Goal: Task Accomplishment & Management: Complete application form

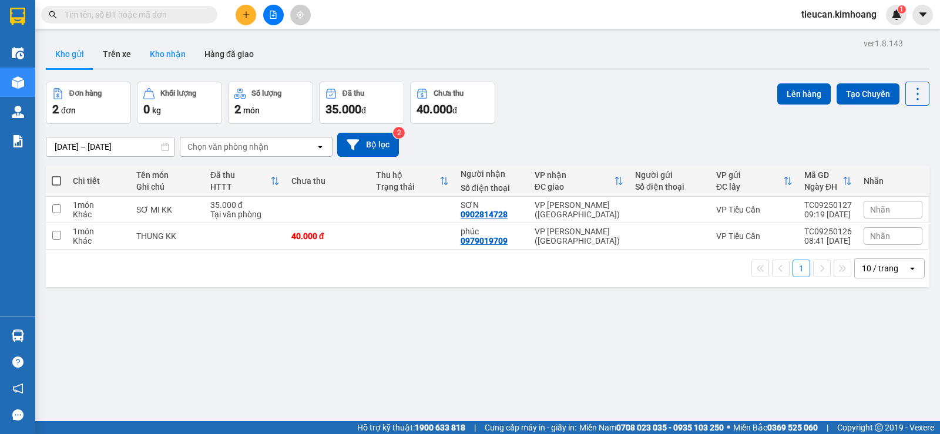
click at [167, 53] on button "Kho nhận" at bounding box center [167, 54] width 55 height 28
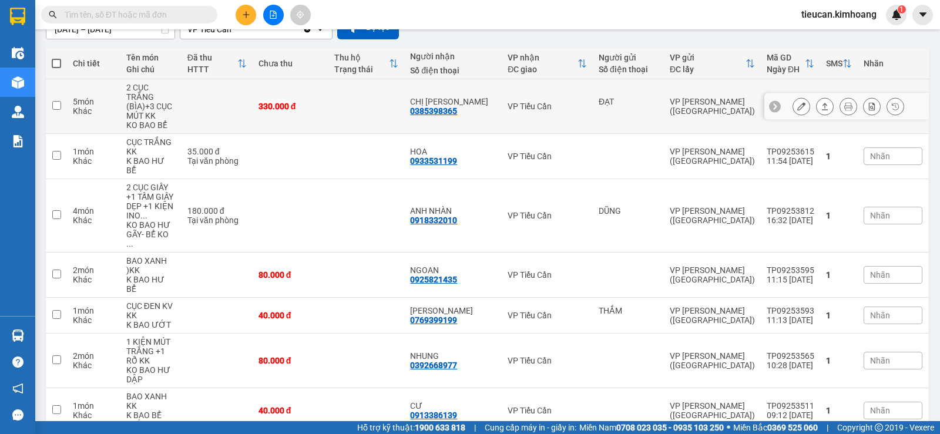
scroll to position [176, 0]
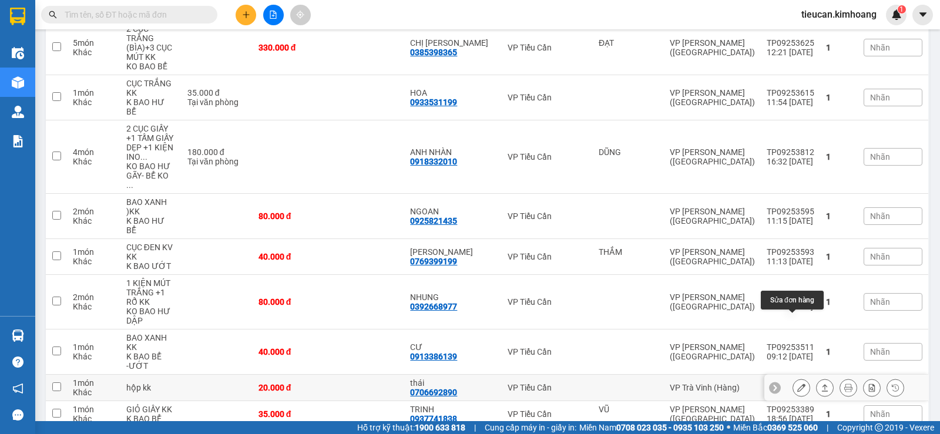
click at [797, 384] on icon at bounding box center [801, 388] width 8 height 8
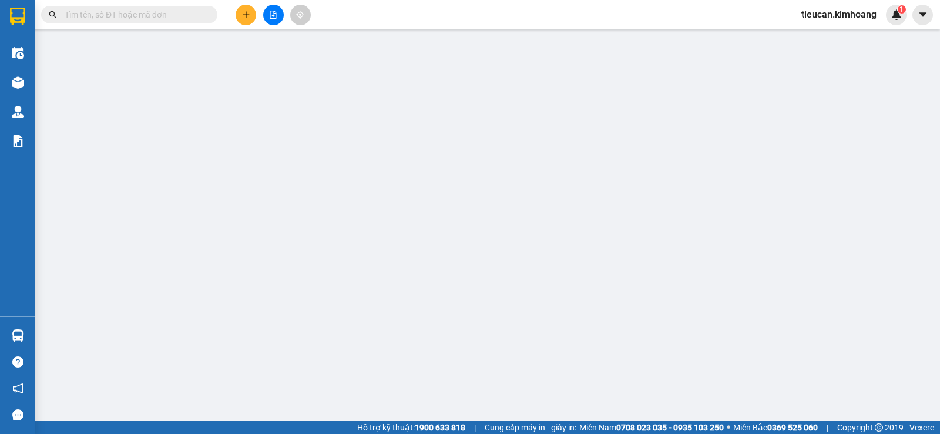
type input "0706692890"
type input "thái"
type input "20.000"
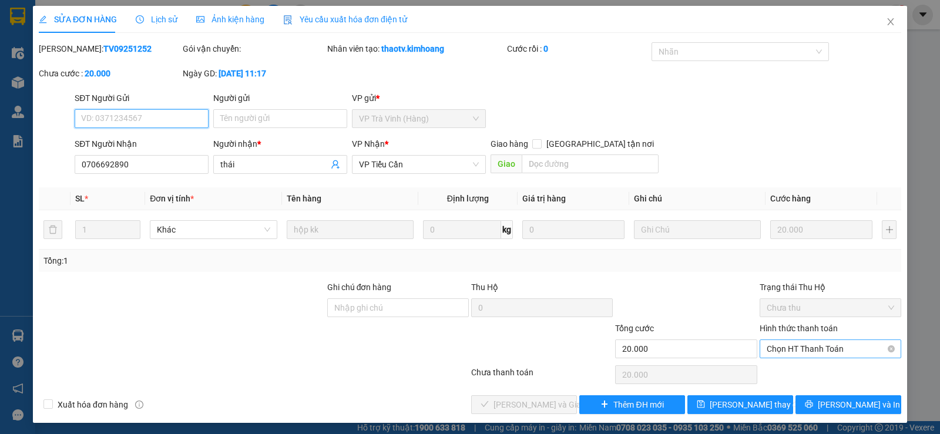
click at [777, 353] on span "Chọn HT Thanh Toán" at bounding box center [830, 349] width 127 height 18
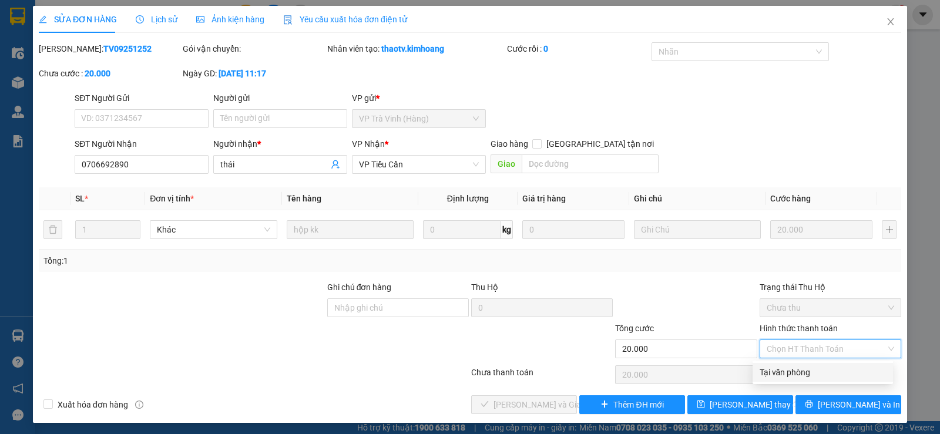
click at [778, 371] on div "Tại văn phòng" at bounding box center [823, 372] width 126 height 13
type input "0"
click at [778, 371] on div "Chọn HT Thanh Toán" at bounding box center [830, 375] width 144 height 24
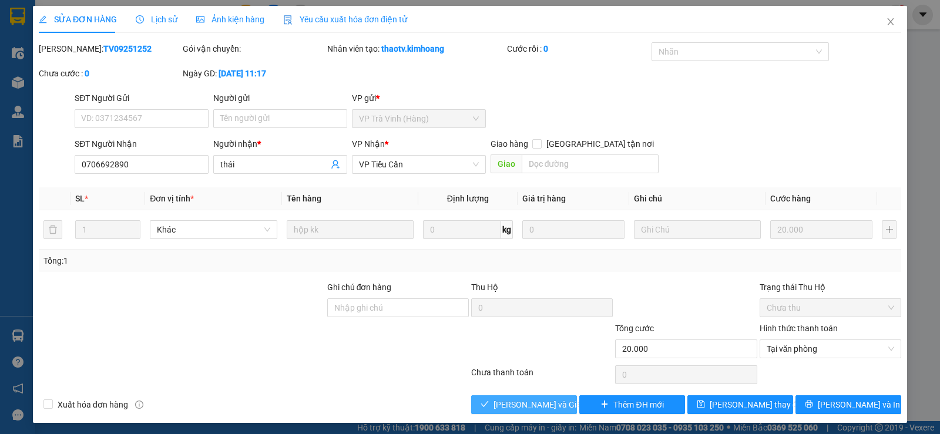
click at [478, 400] on button "[PERSON_NAME] và Giao hàng" at bounding box center [524, 404] width 106 height 19
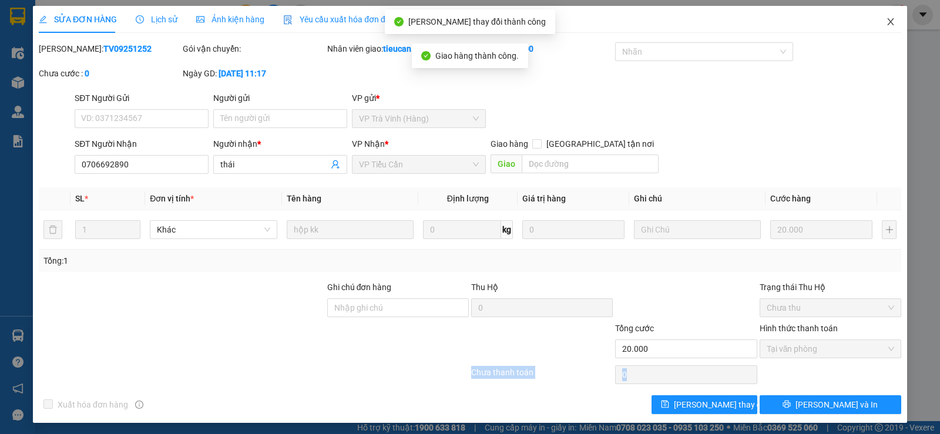
click at [886, 22] on icon "close" at bounding box center [890, 21] width 9 height 9
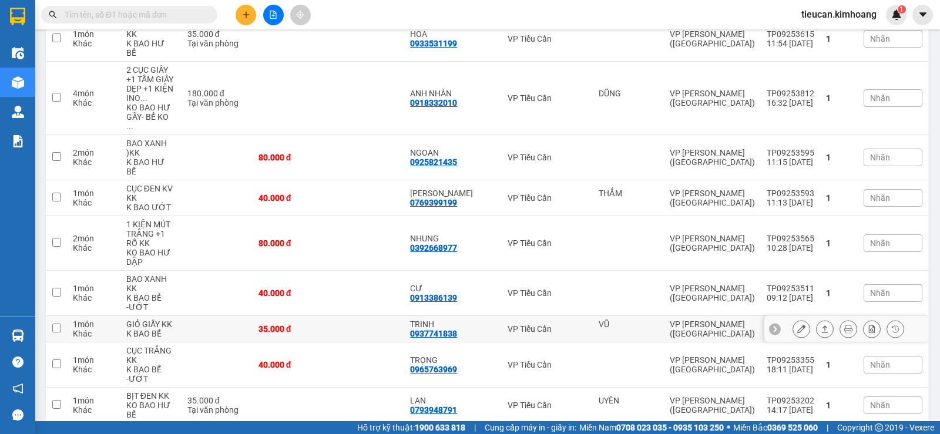
scroll to position [294, 0]
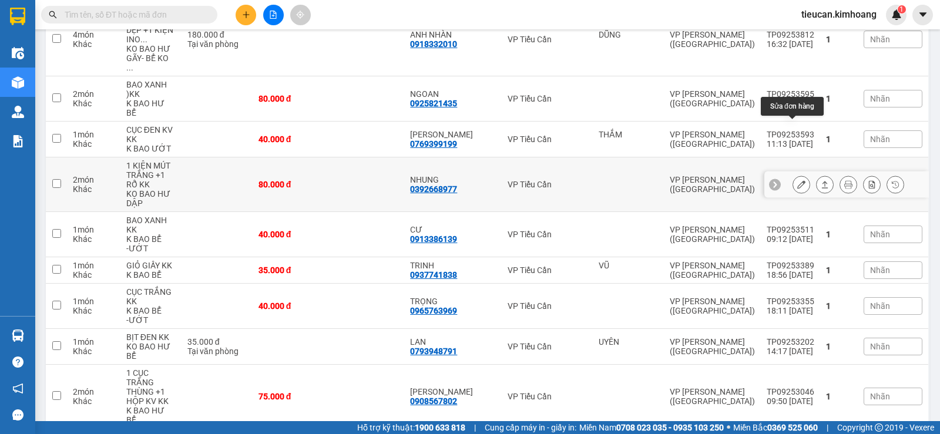
click at [797, 180] on icon at bounding box center [801, 184] width 8 height 8
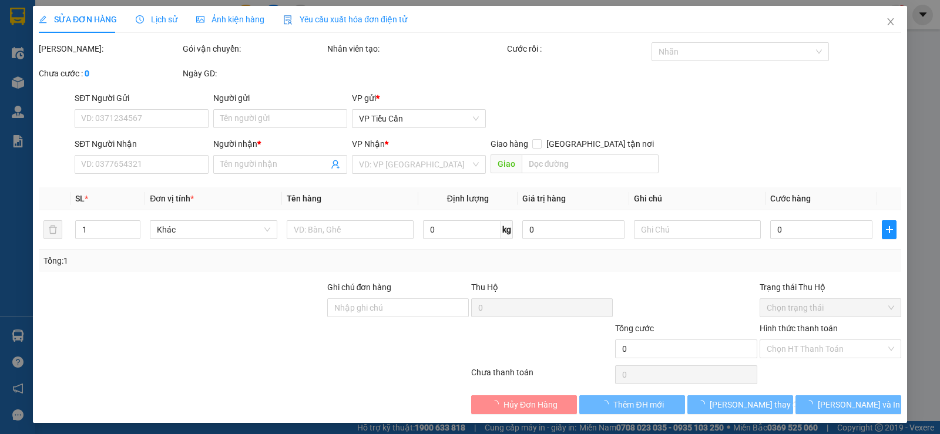
type input "0392668977"
type input "NHUNG"
type input "80.000"
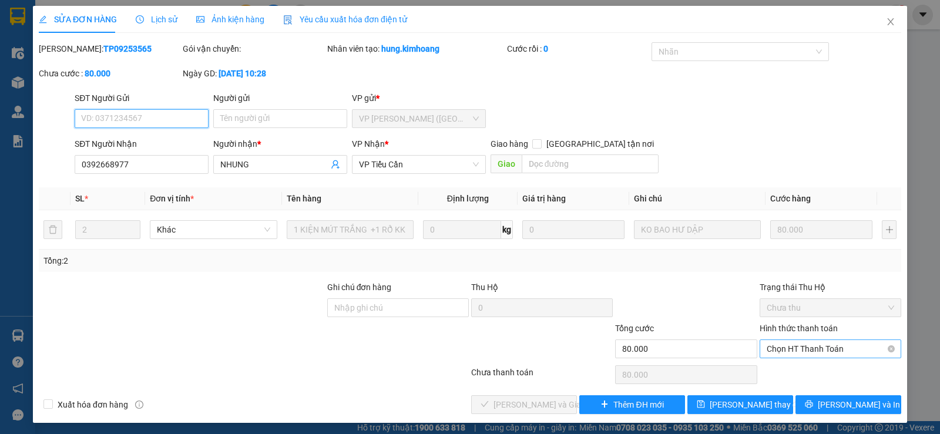
click at [778, 355] on span "Chọn HT Thanh Toán" at bounding box center [830, 349] width 127 height 18
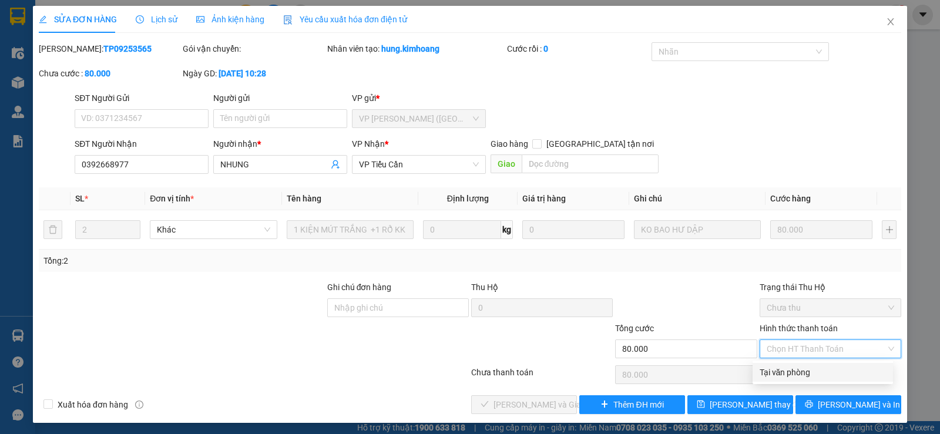
click at [778, 367] on div "Tại văn phòng" at bounding box center [823, 372] width 126 height 13
type input "0"
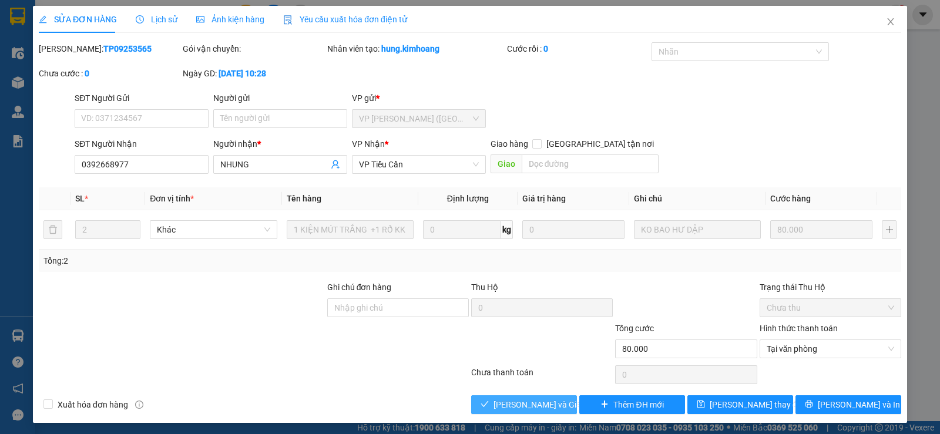
click at [501, 400] on span "[PERSON_NAME] và Giao hàng" at bounding box center [550, 404] width 113 height 13
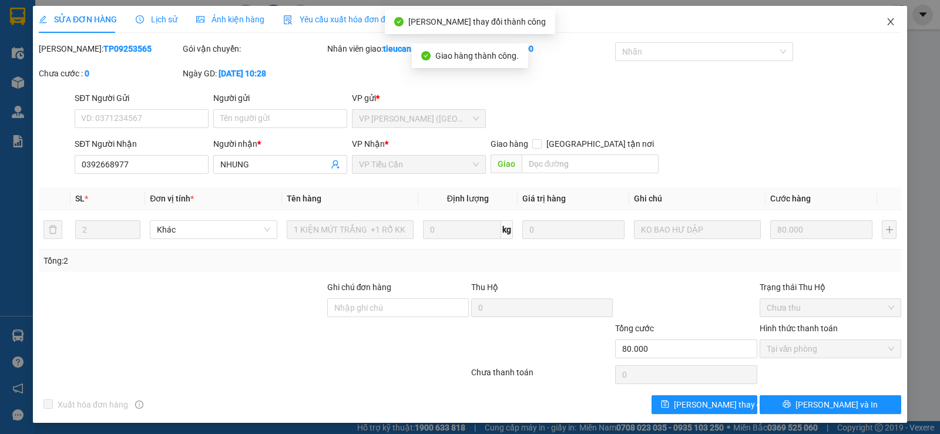
click at [887, 22] on icon "close" at bounding box center [890, 21] width 6 height 7
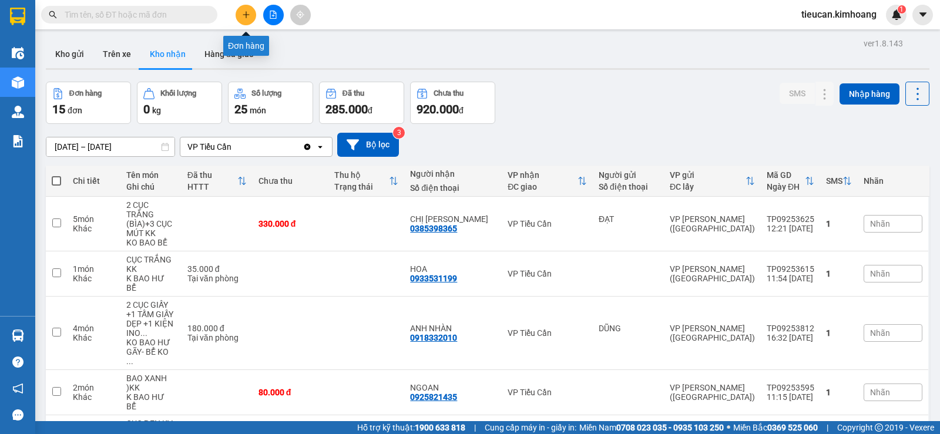
click at [246, 10] on button at bounding box center [246, 15] width 21 height 21
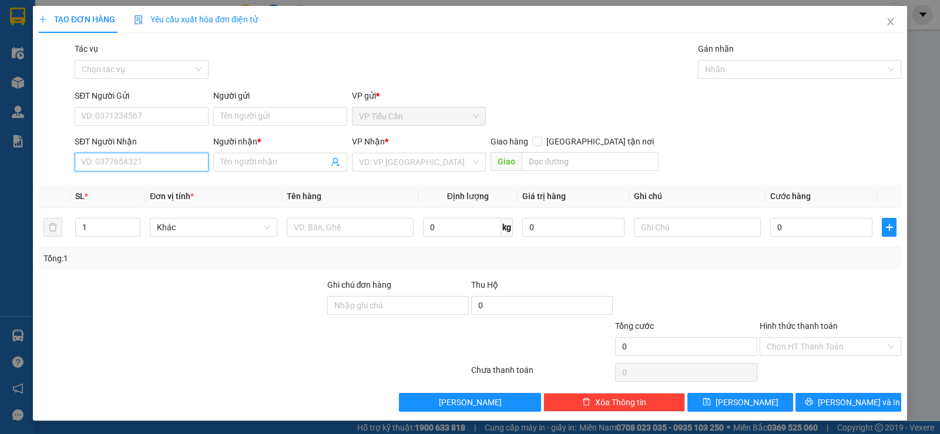
click at [180, 160] on input "SĐT Người Nhận" at bounding box center [142, 162] width 134 height 19
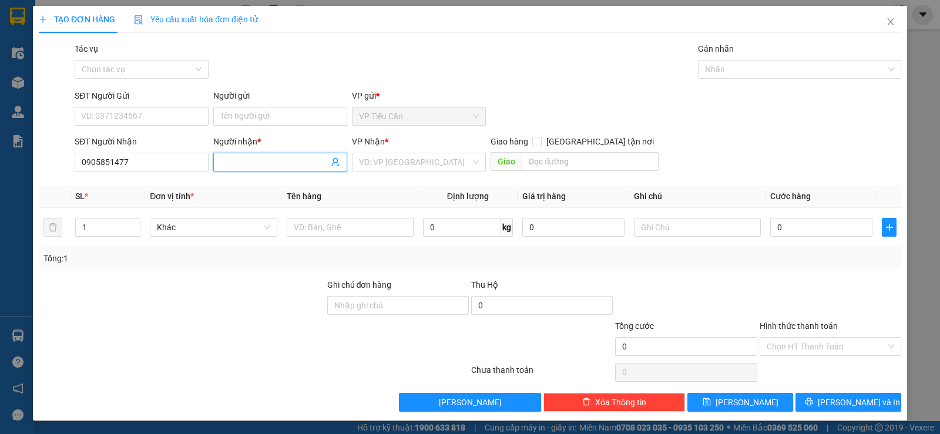
click at [233, 164] on input "Người nhận *" at bounding box center [274, 162] width 108 height 13
click at [180, 168] on input "0905851477" at bounding box center [142, 162] width 134 height 19
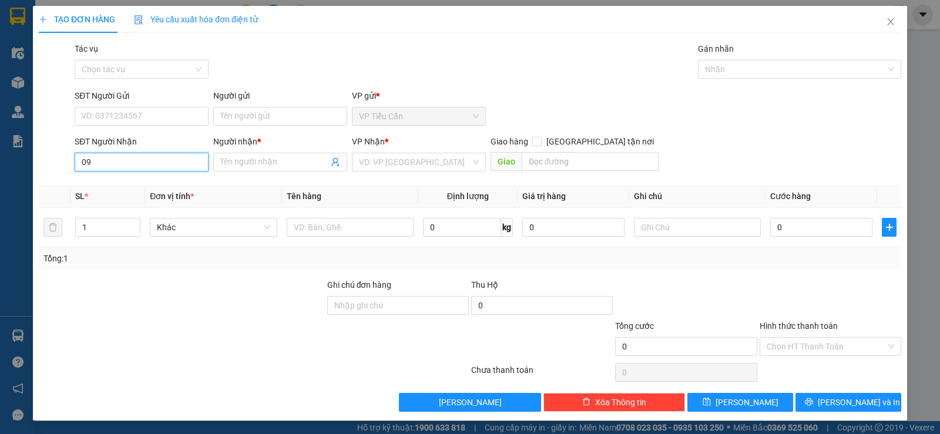
type input "0"
type input "0905851477"
click at [224, 166] on input "Người nhận *" at bounding box center [274, 162] width 108 height 13
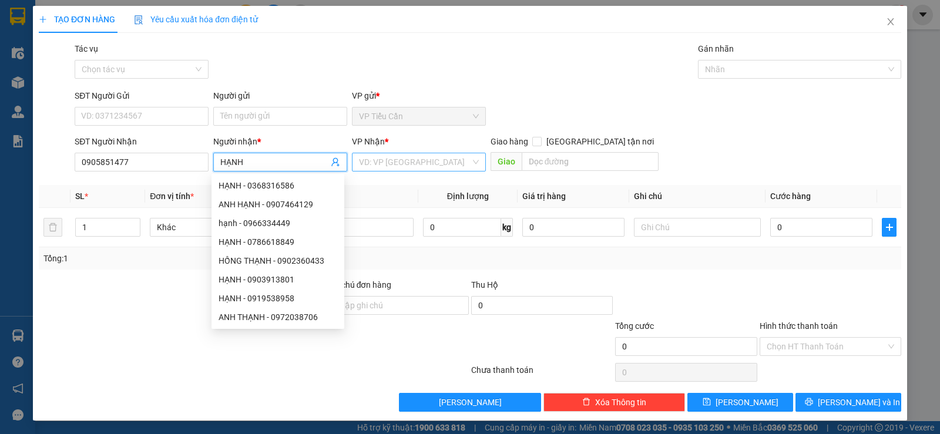
type input "HẠNH"
click at [433, 168] on input "search" at bounding box center [415, 162] width 112 height 18
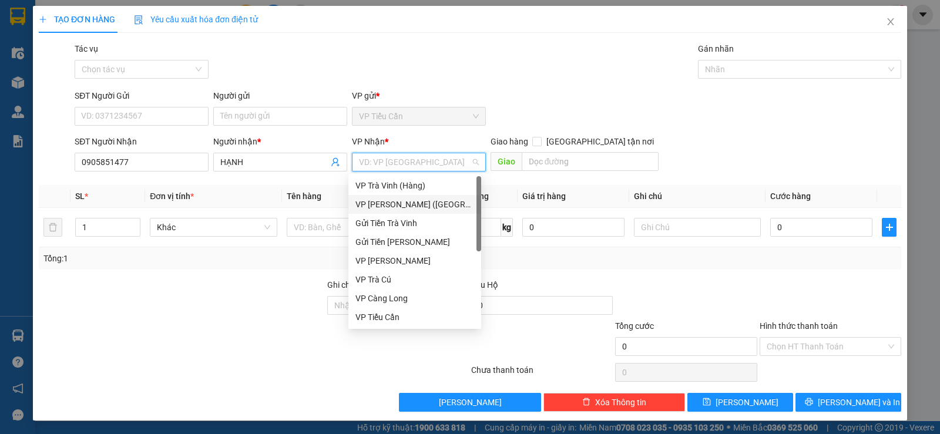
click at [414, 203] on div "VP [PERSON_NAME] ([GEOGRAPHIC_DATA])" at bounding box center [414, 204] width 119 height 13
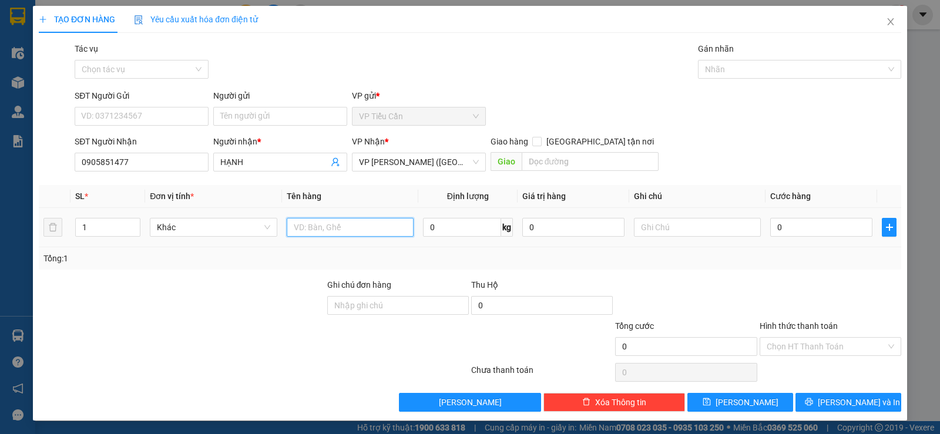
click at [298, 226] on input "text" at bounding box center [350, 227] width 127 height 19
type input "THÙNG KV KK"
click at [770, 229] on input "0" at bounding box center [821, 227] width 102 height 19
type input "4"
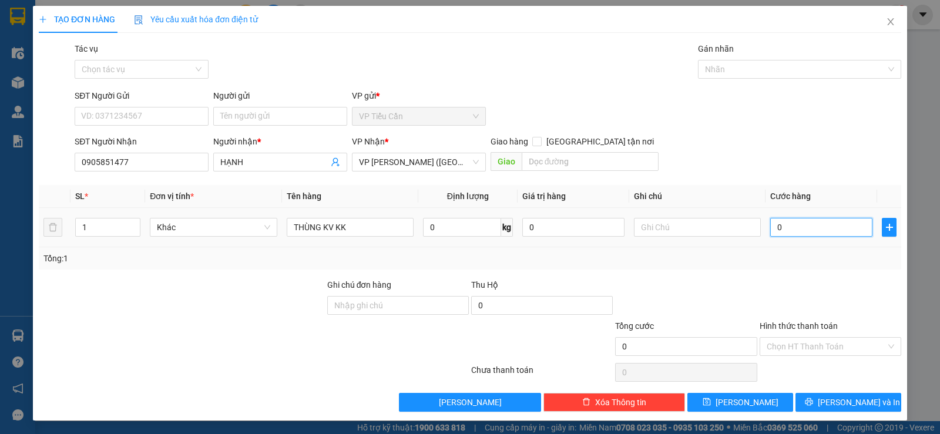
type input "4"
type input "40"
click at [758, 287] on div at bounding box center [830, 298] width 144 height 41
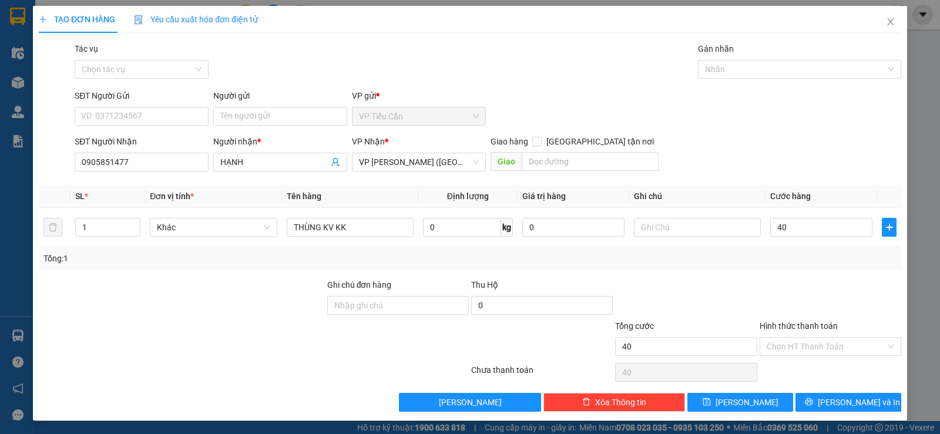
type input "40.000"
click at [758, 287] on div at bounding box center [830, 298] width 144 height 41
click at [142, 166] on input "0905851477" at bounding box center [142, 162] width 134 height 19
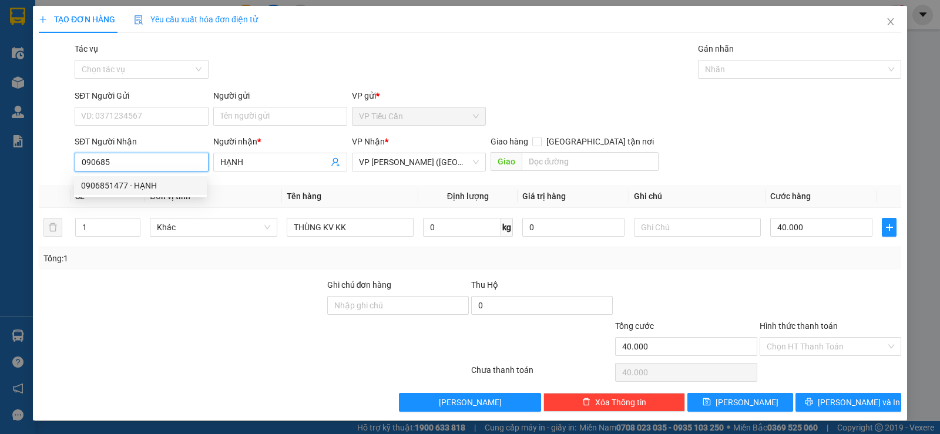
click at [125, 184] on div "0906851477 - HẠNH" at bounding box center [140, 185] width 119 height 13
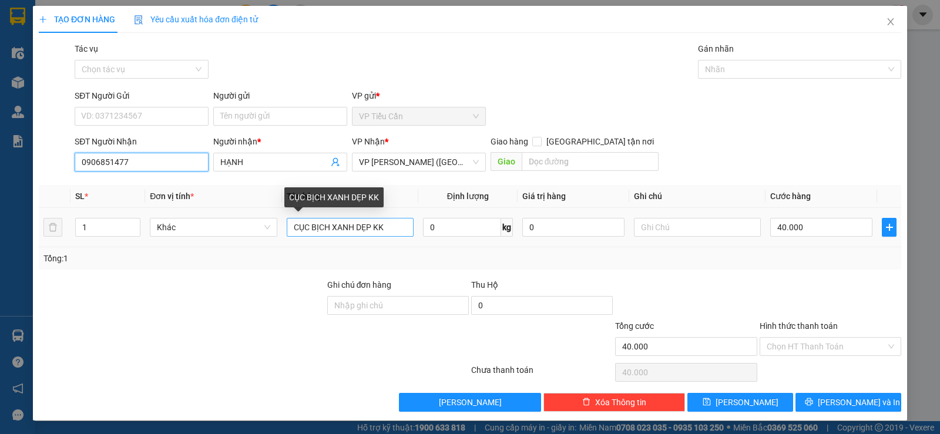
type input "0906851477"
click at [370, 224] on input "CỤC BỊCH XANH DẸP KK" at bounding box center [350, 227] width 127 height 19
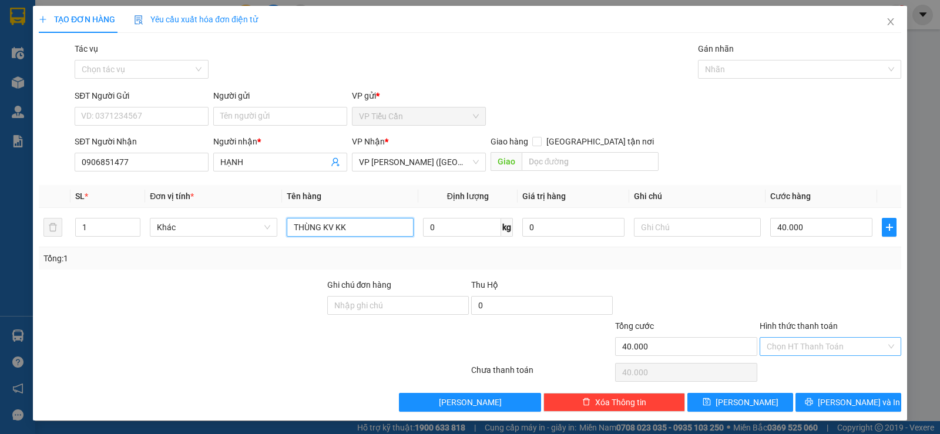
type input "THÙNG KV KK"
click at [824, 348] on input "Hình thức thanh toán" at bounding box center [826, 347] width 119 height 18
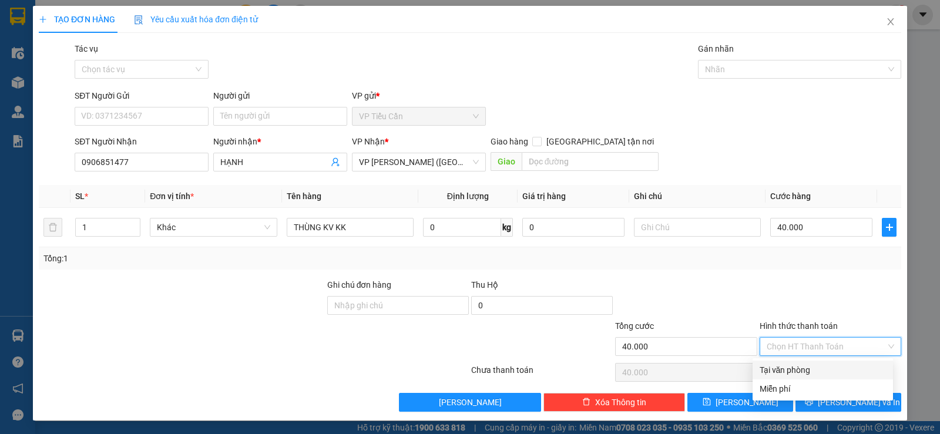
click at [808, 375] on div "Tại văn phòng" at bounding box center [823, 370] width 126 height 13
type input "0"
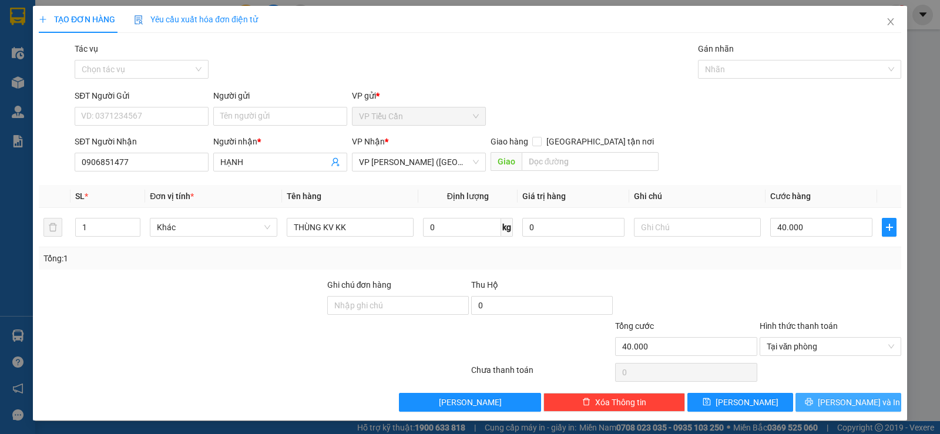
click at [832, 396] on span "[PERSON_NAME] và In" at bounding box center [859, 402] width 82 height 13
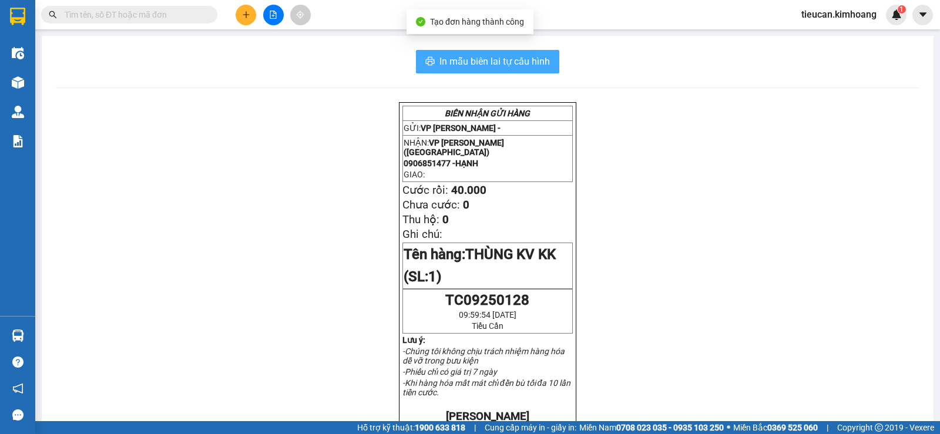
click at [487, 57] on span "In mẫu biên lai tự cấu hình" at bounding box center [494, 61] width 110 height 15
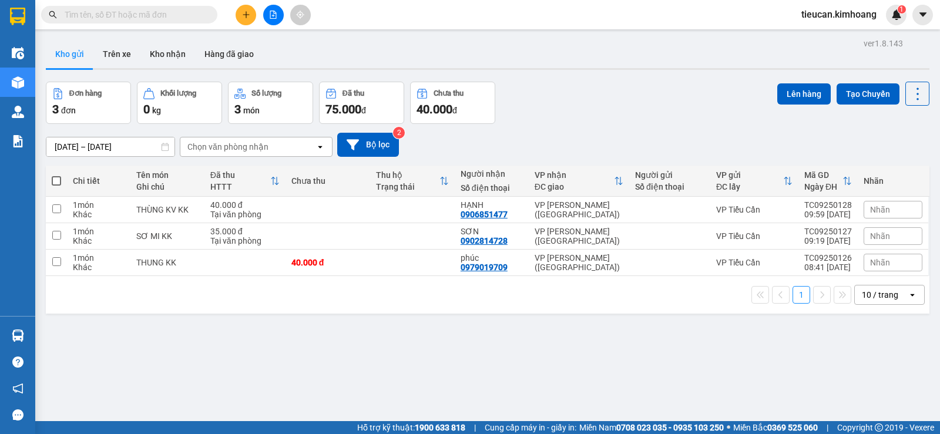
click at [59, 180] on span at bounding box center [56, 180] width 9 height 9
click at [56, 175] on input "checkbox" at bounding box center [56, 175] width 0 height 0
checkbox input "true"
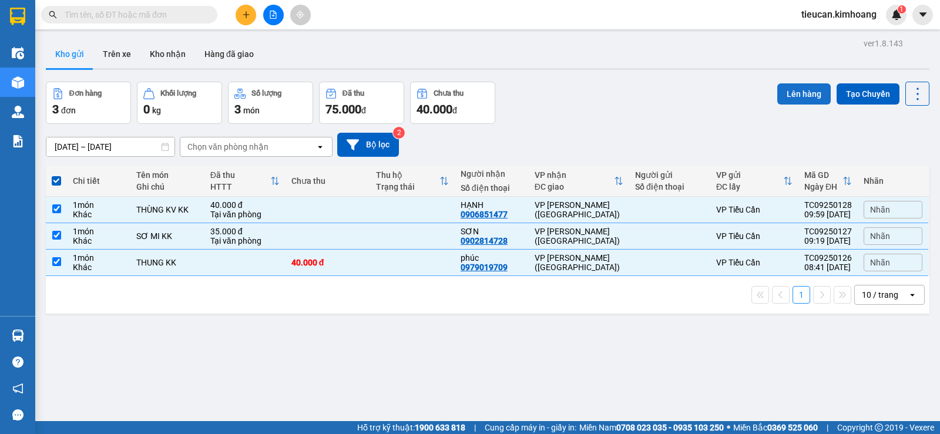
click at [807, 86] on button "Lên hàng" at bounding box center [803, 93] width 53 height 21
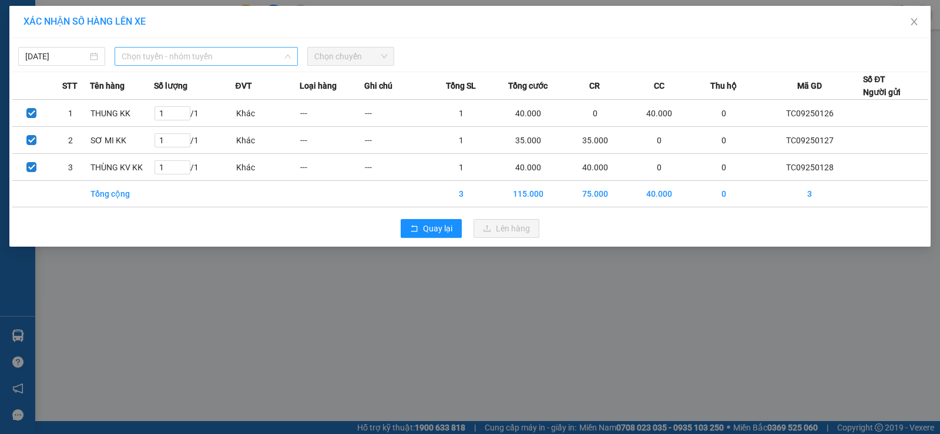
click at [241, 51] on span "Chọn tuyến - nhóm tuyến" at bounding box center [206, 57] width 169 height 18
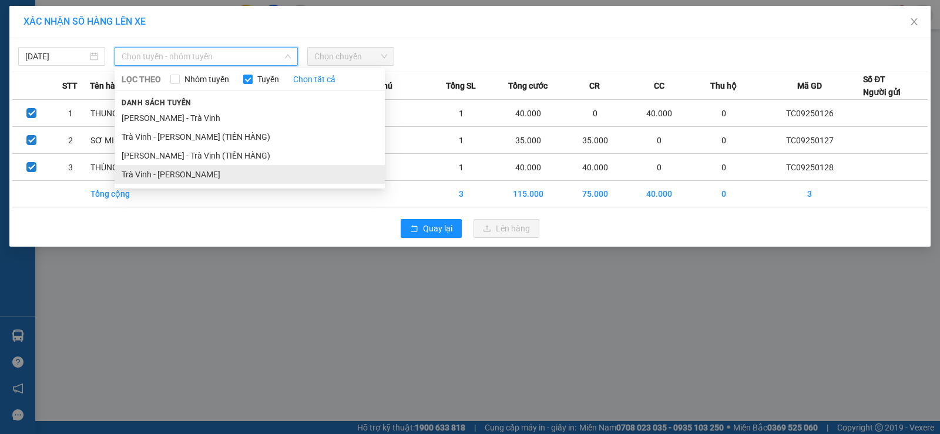
click at [173, 170] on li "Trà Vinh - Hồ Chí Minh" at bounding box center [250, 174] width 270 height 19
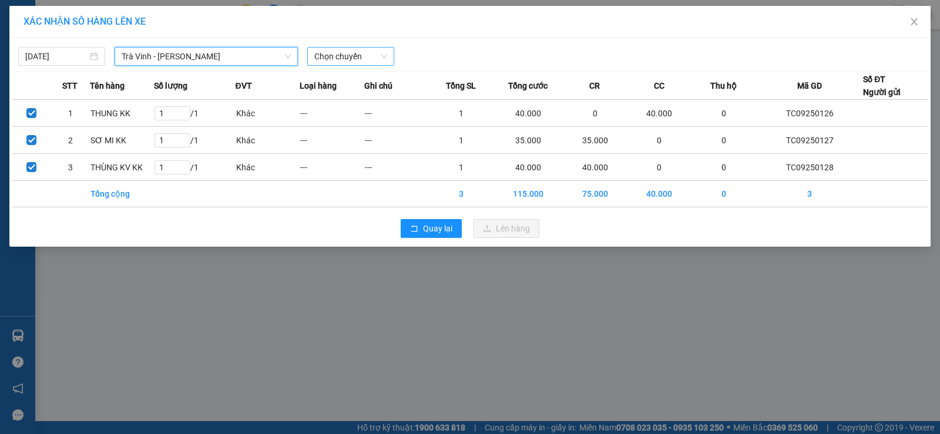
click at [365, 54] on span "Chọn chuyến" at bounding box center [350, 57] width 73 height 18
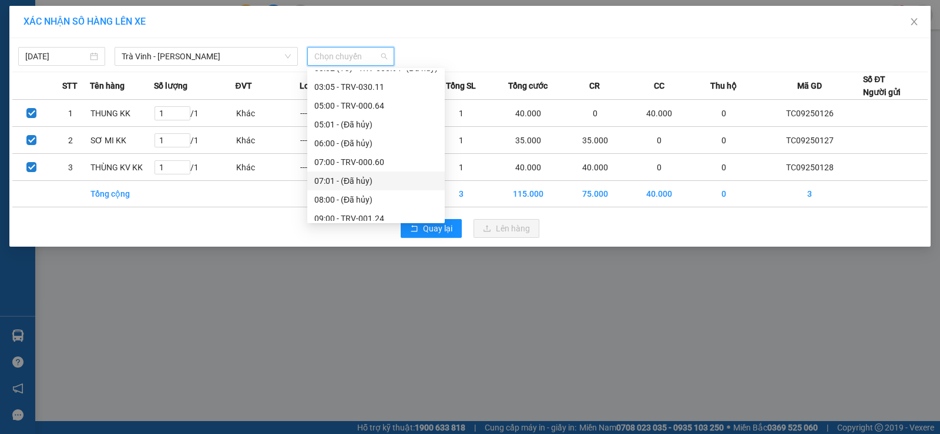
scroll to position [261, 0]
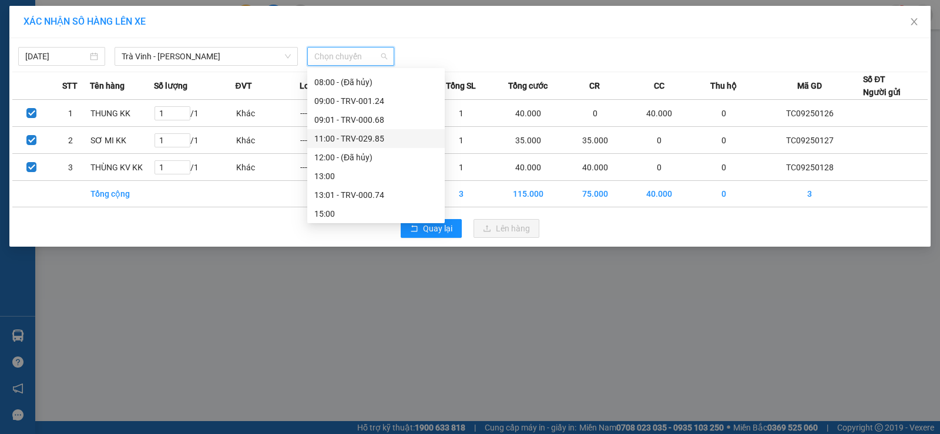
click at [344, 136] on div "11:00 - TRV-029.85" at bounding box center [375, 138] width 123 height 13
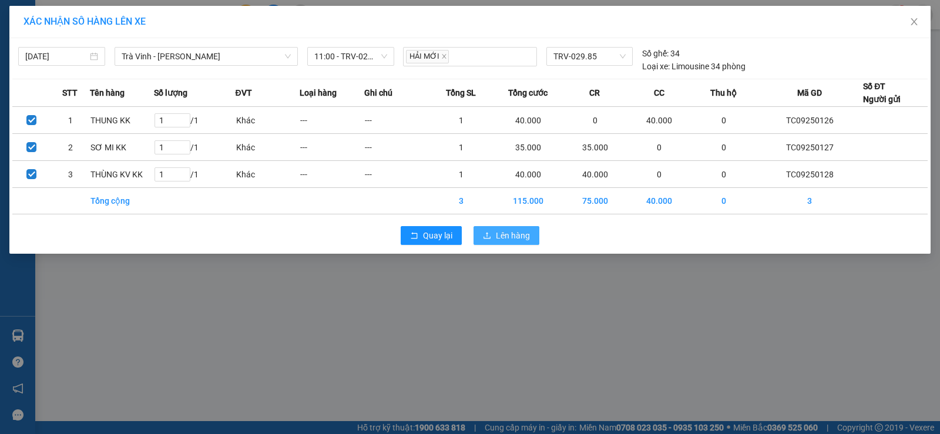
click at [511, 235] on span "Lên hàng" at bounding box center [513, 235] width 34 height 13
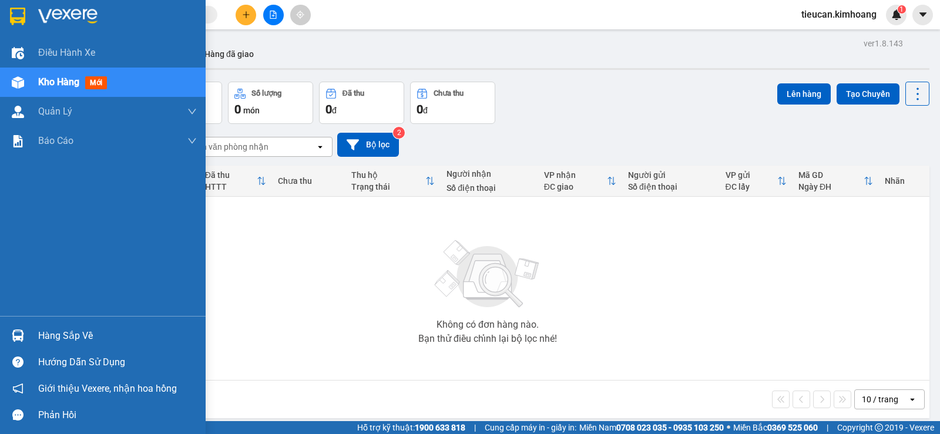
click at [63, 344] on div "Hàng sắp về" at bounding box center [117, 336] width 159 height 18
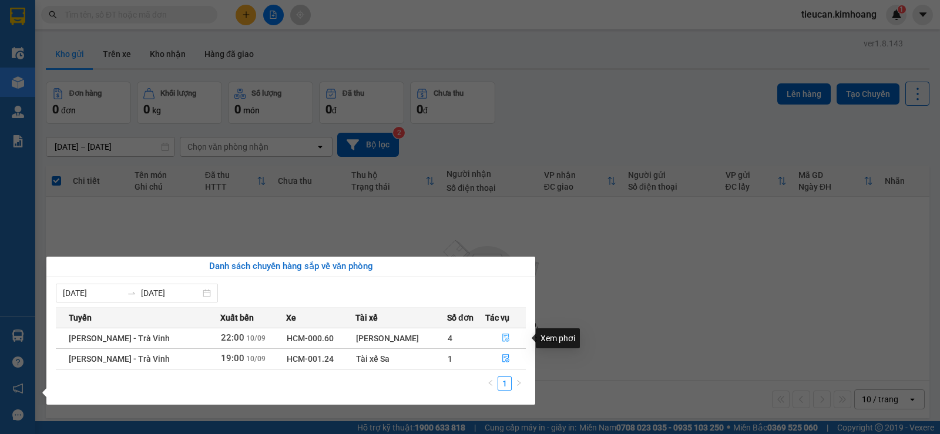
click at [502, 339] on icon "file-done" at bounding box center [505, 338] width 7 height 8
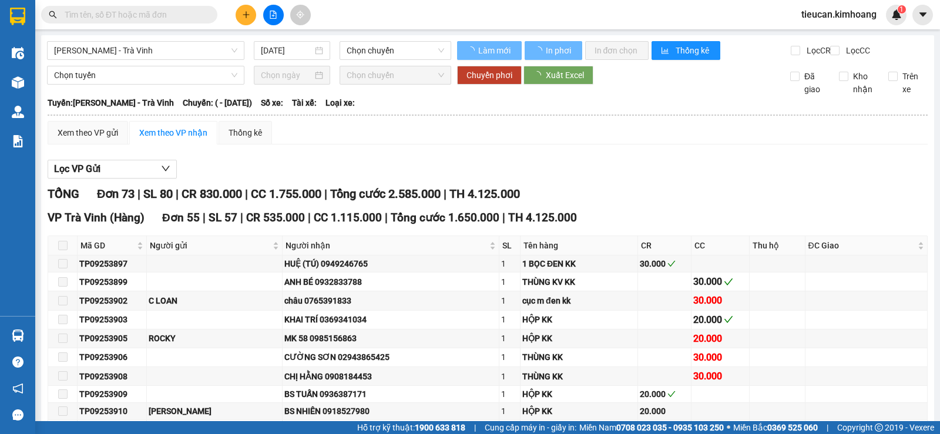
type input "10/09/2025"
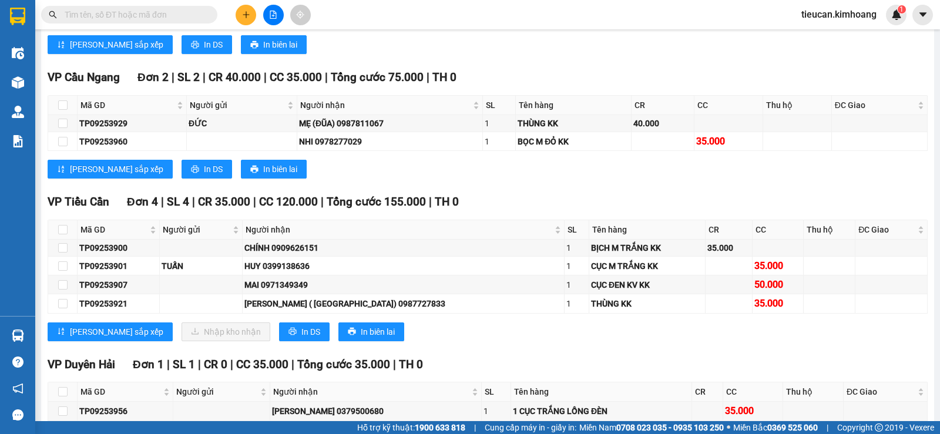
scroll to position [1351, 0]
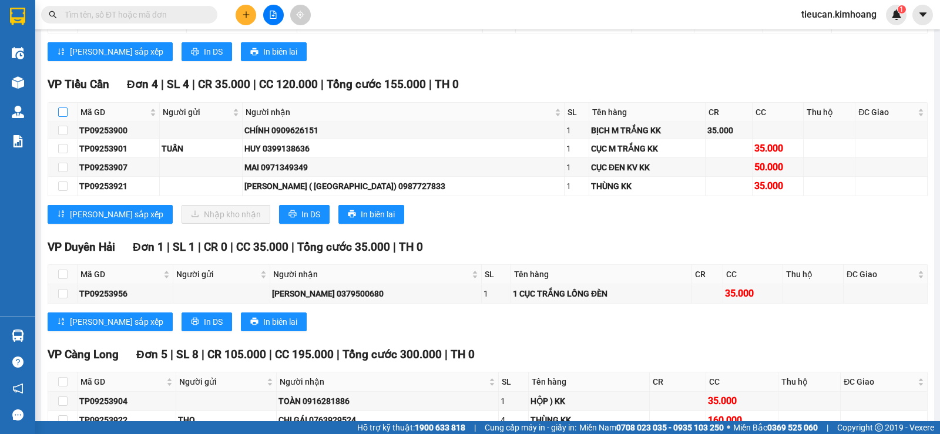
click at [58, 117] on input "checkbox" at bounding box center [62, 112] width 9 height 9
checkbox input "true"
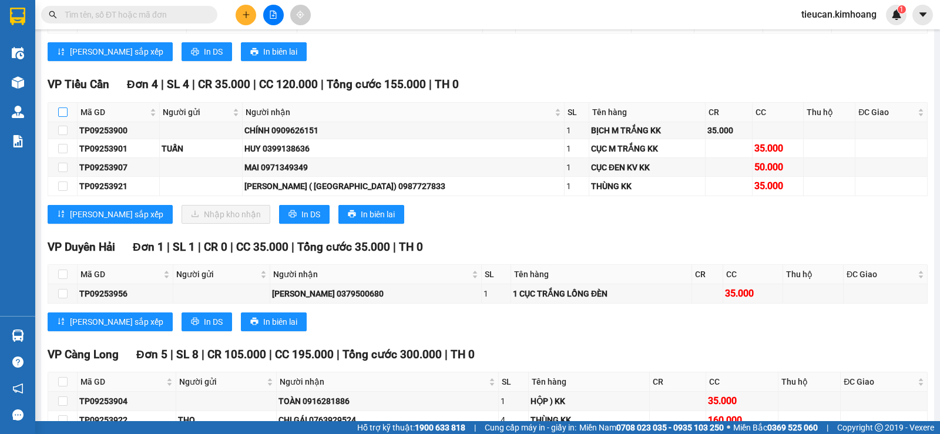
checkbox input "true"
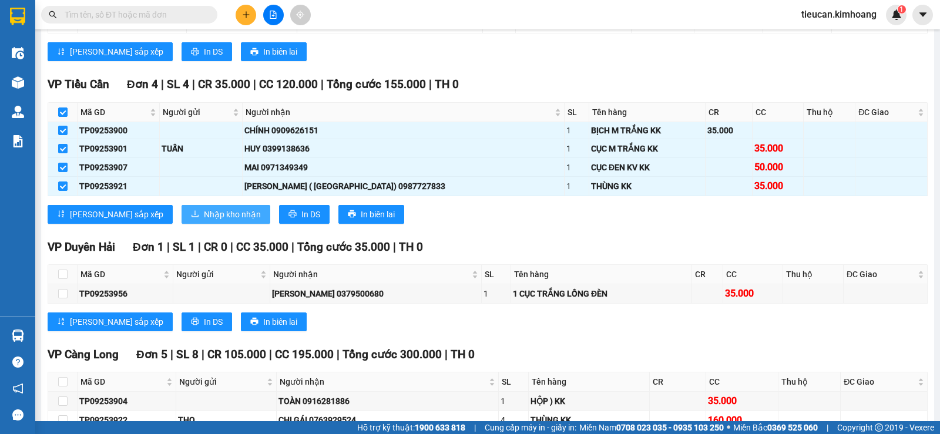
click at [204, 221] on span "Nhập kho nhận" at bounding box center [232, 214] width 57 height 13
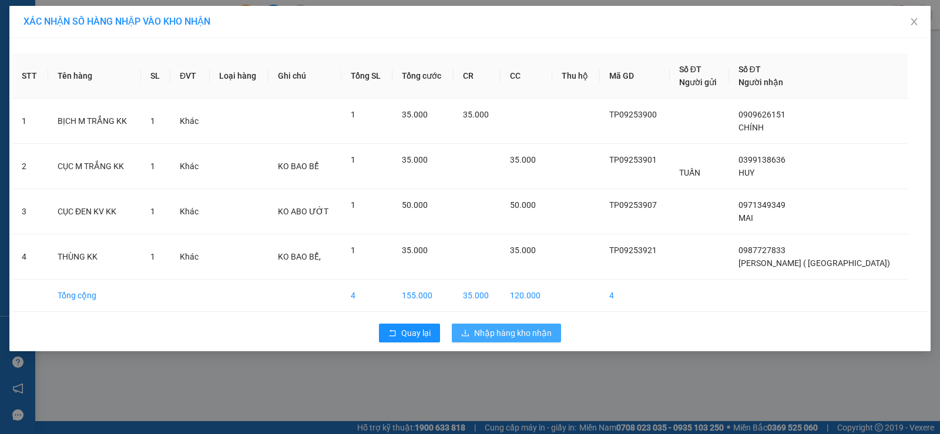
click at [505, 335] on span "Nhập hàng kho nhận" at bounding box center [513, 333] width 78 height 13
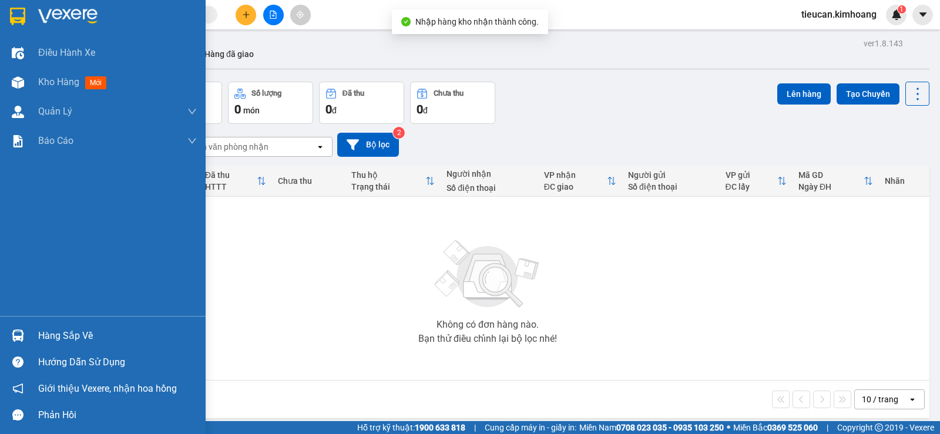
click at [52, 334] on div "Hàng sắp về" at bounding box center [117, 336] width 159 height 18
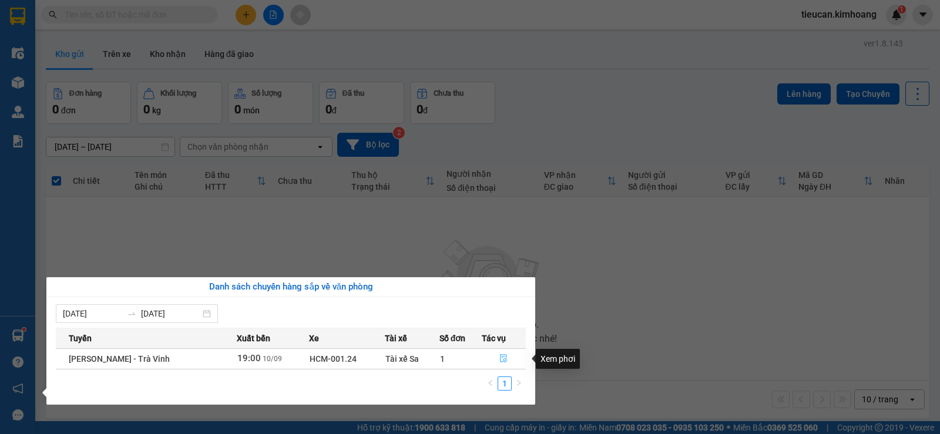
click at [502, 359] on icon "file-done" at bounding box center [503, 358] width 8 height 8
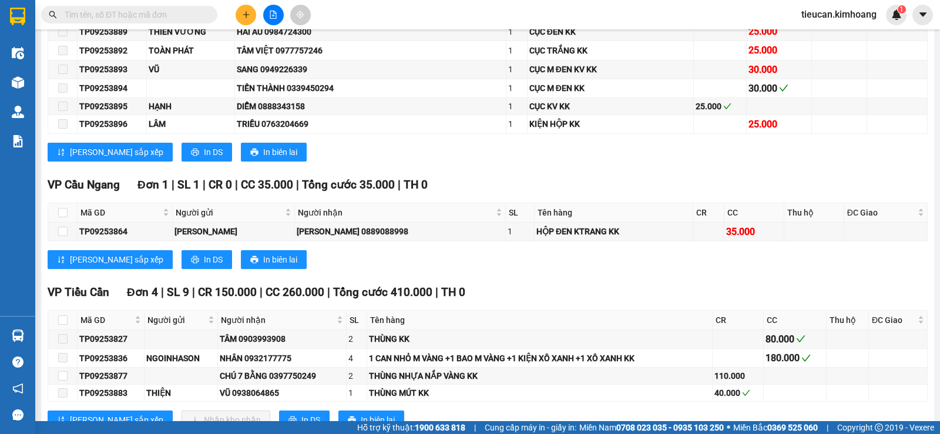
scroll to position [1466, 0]
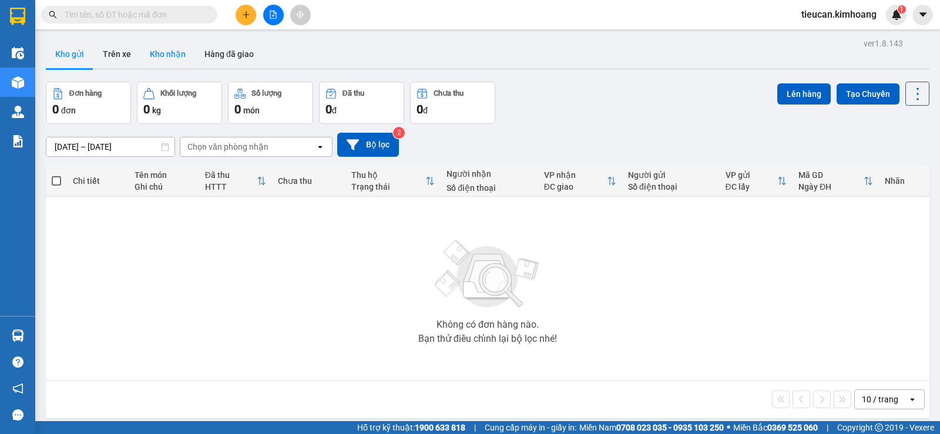
click at [161, 52] on button "Kho nhận" at bounding box center [167, 54] width 55 height 28
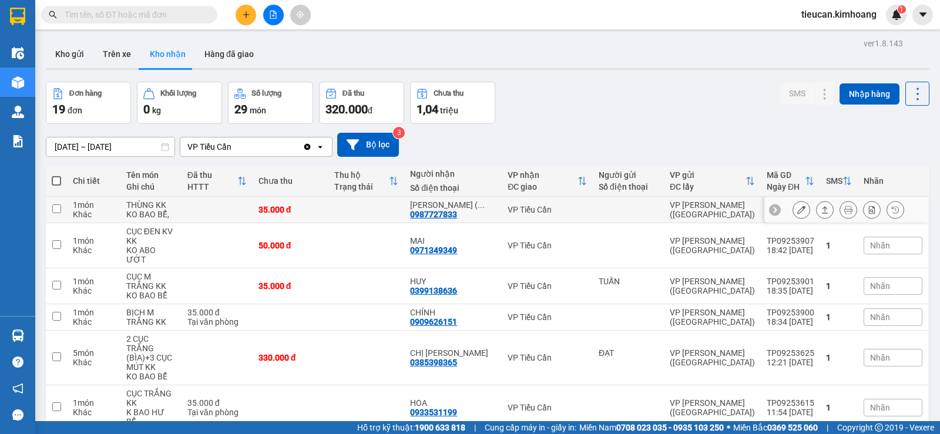
scroll to position [59, 0]
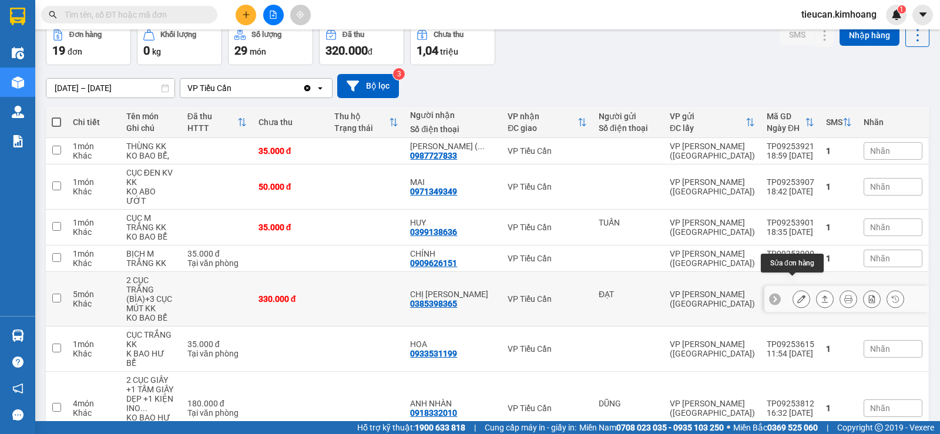
click at [798, 289] on button at bounding box center [801, 299] width 16 height 21
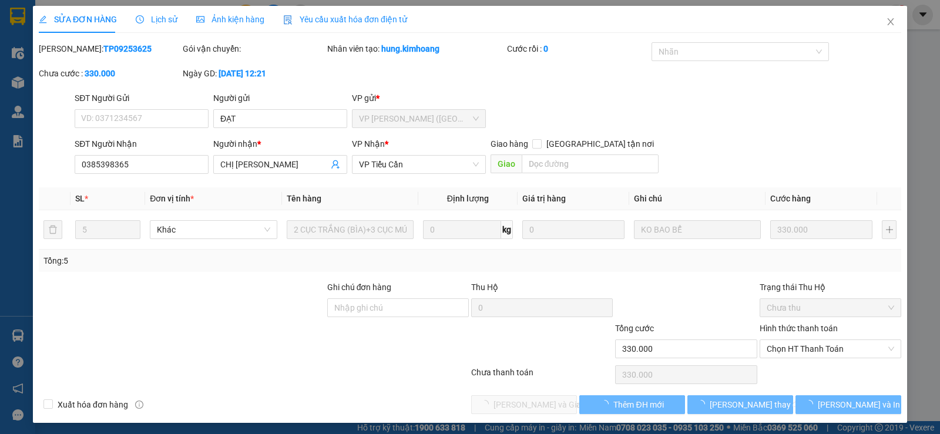
type input "ĐẠT"
type input "0385398365"
type input "CHỊ HÀ"
type input "330.000"
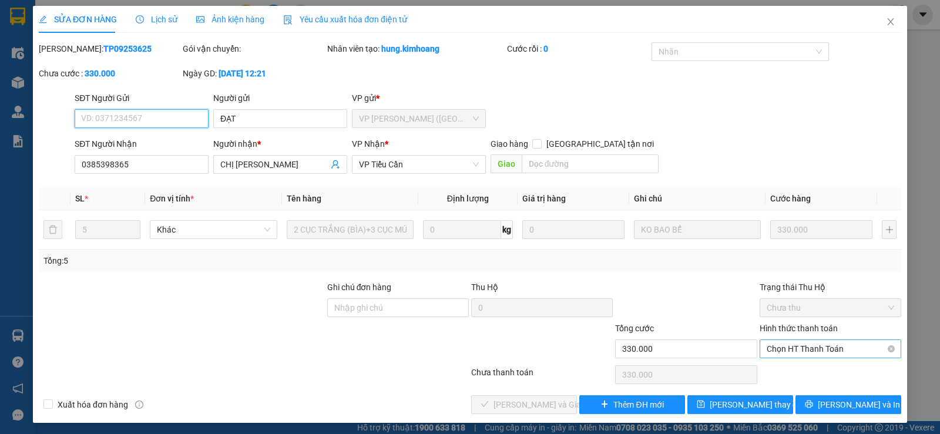
click at [817, 347] on span "Chọn HT Thanh Toán" at bounding box center [830, 349] width 127 height 18
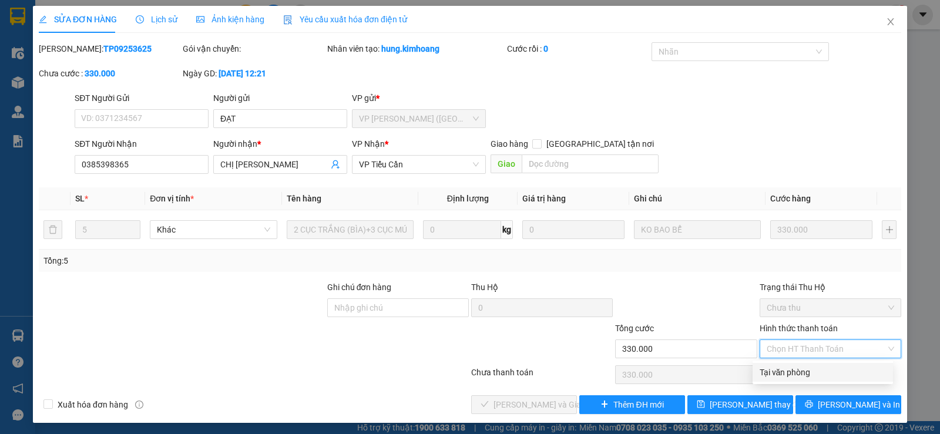
click at [803, 367] on div "Tại văn phòng" at bounding box center [823, 372] width 126 height 13
type input "0"
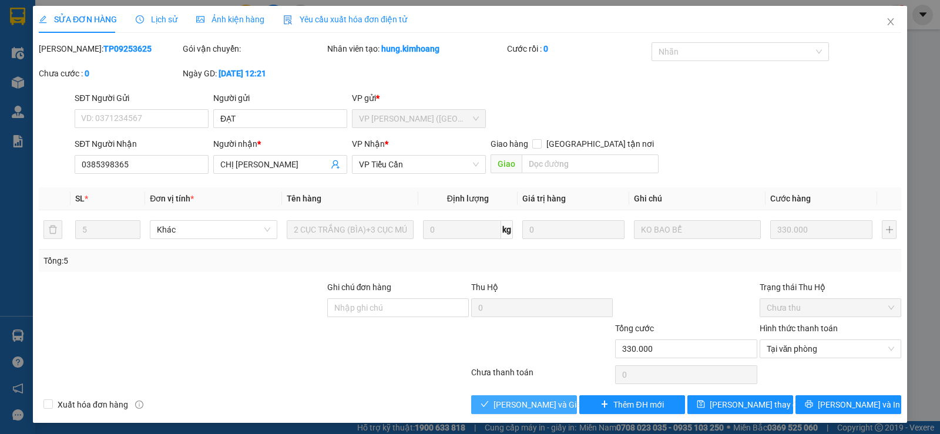
click at [531, 404] on span "[PERSON_NAME] và Giao hàng" at bounding box center [550, 404] width 113 height 13
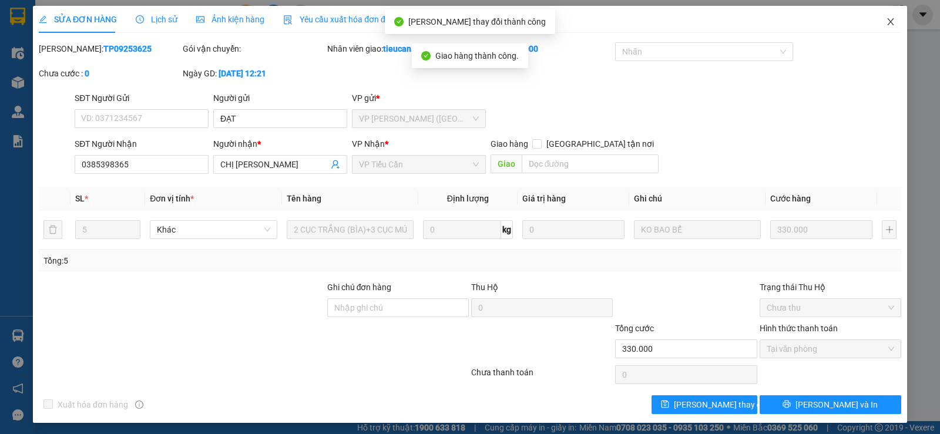
click at [886, 21] on icon "close" at bounding box center [890, 21] width 9 height 9
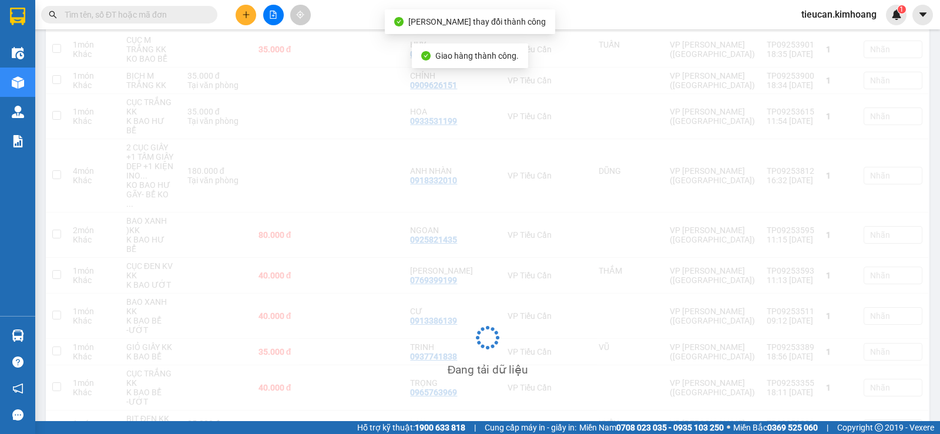
scroll to position [296, 0]
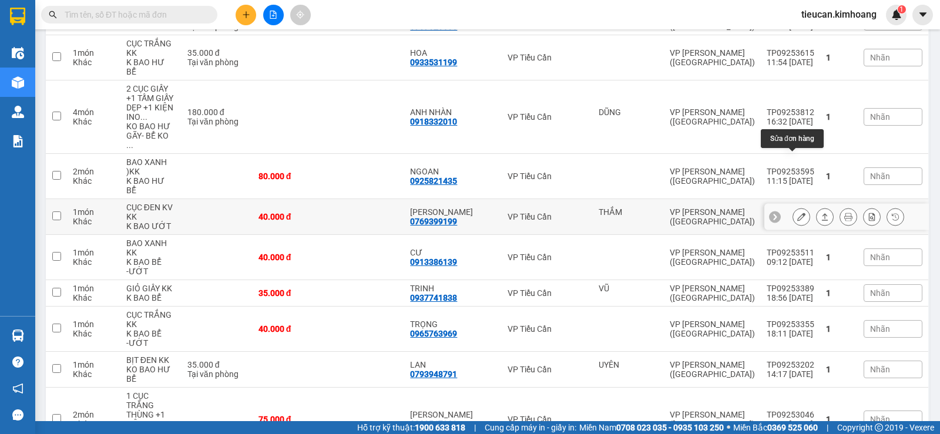
click at [797, 213] on icon at bounding box center [801, 217] width 8 height 8
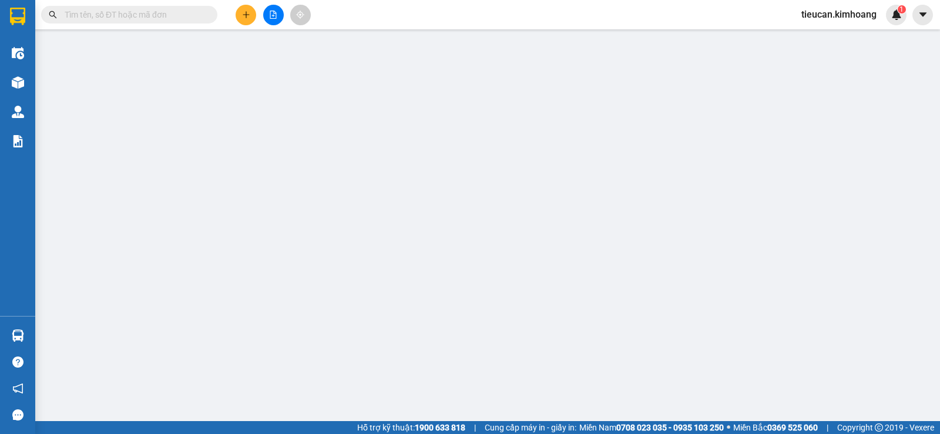
type input "THẮM"
type input "0769399199"
type input "[PERSON_NAME]"
type input "40.000"
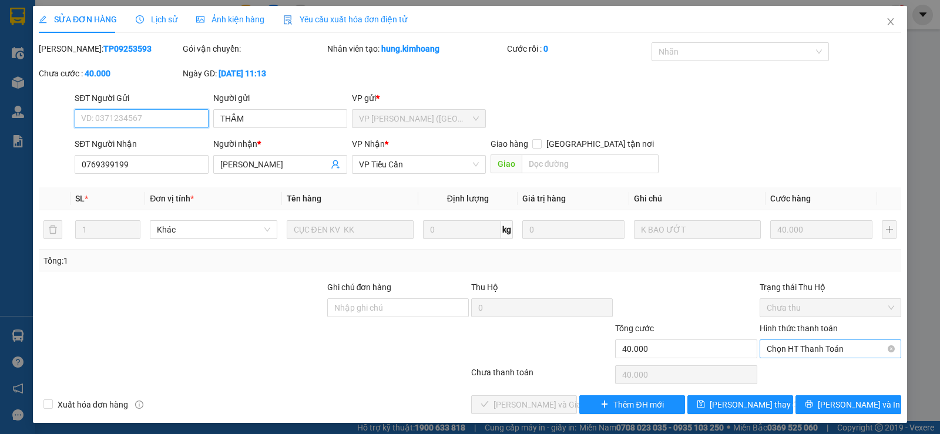
click at [808, 344] on span "Chọn HT Thanh Toán" at bounding box center [830, 349] width 127 height 18
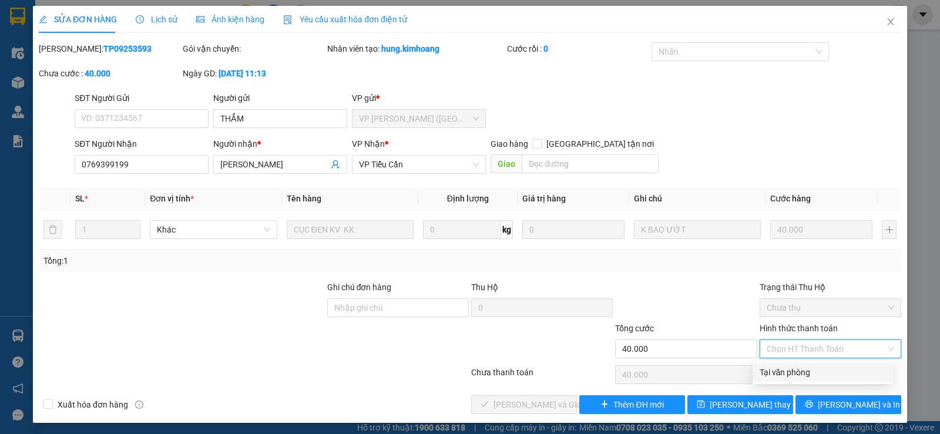
click at [801, 365] on div "Tại văn phòng" at bounding box center [823, 372] width 140 height 19
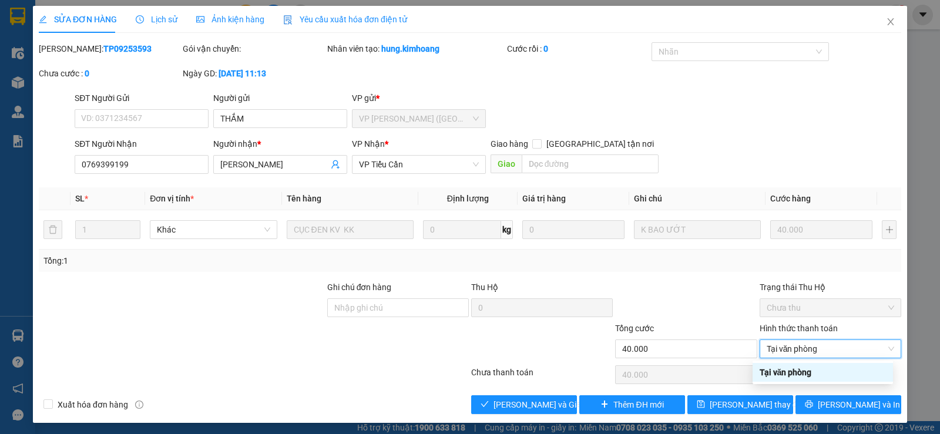
type input "0"
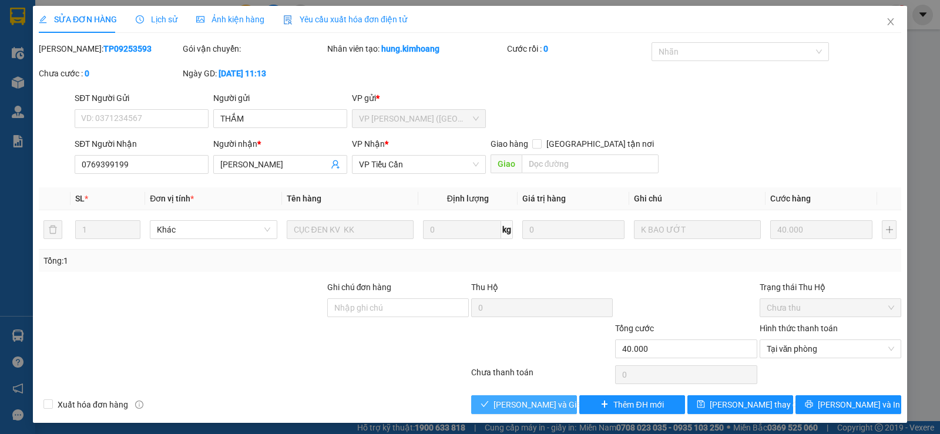
click at [544, 404] on span "[PERSON_NAME] và Giao hàng" at bounding box center [550, 404] width 113 height 13
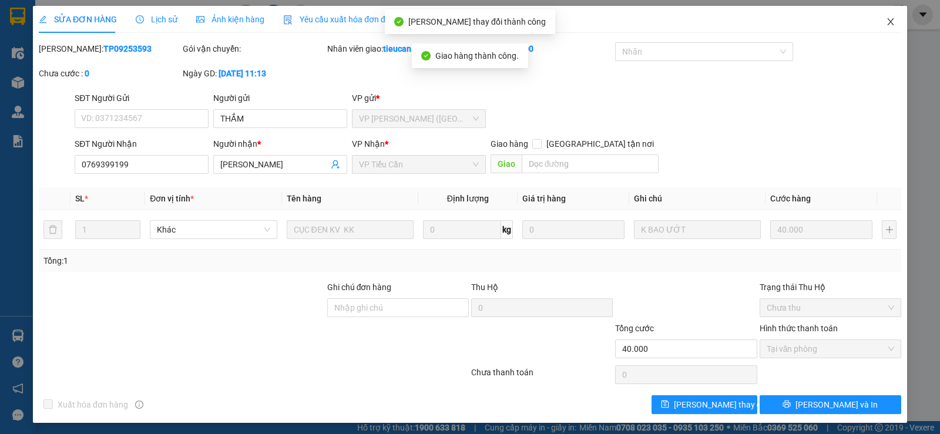
click at [886, 20] on icon "close" at bounding box center [890, 21] width 9 height 9
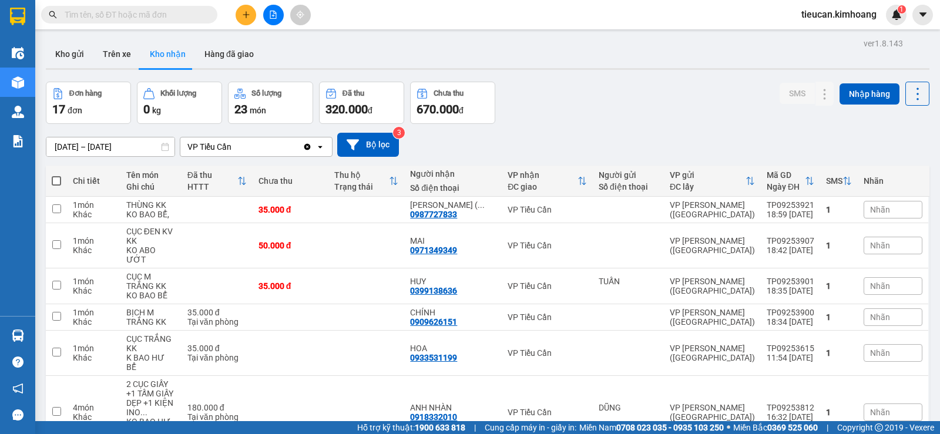
click at [159, 52] on button "Kho nhận" at bounding box center [167, 54] width 55 height 28
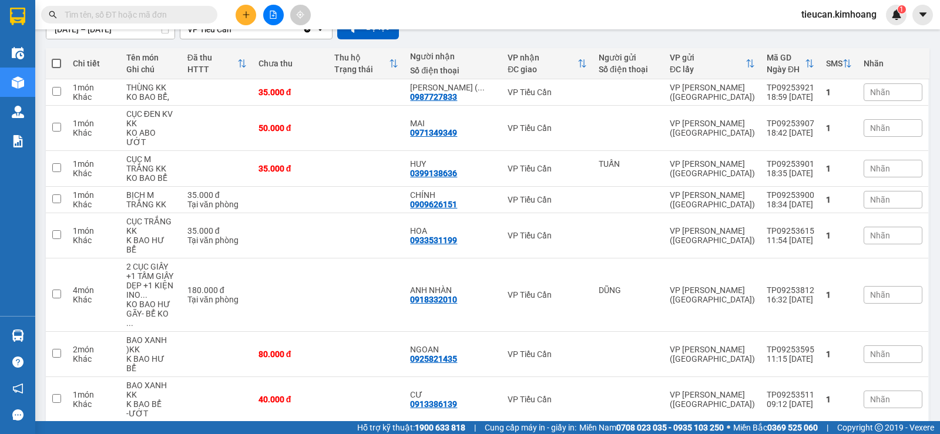
scroll to position [176, 0]
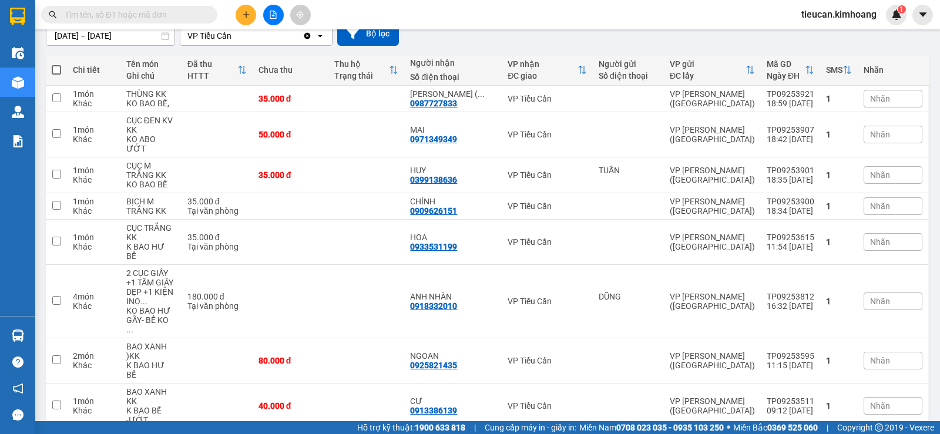
scroll to position [52, 0]
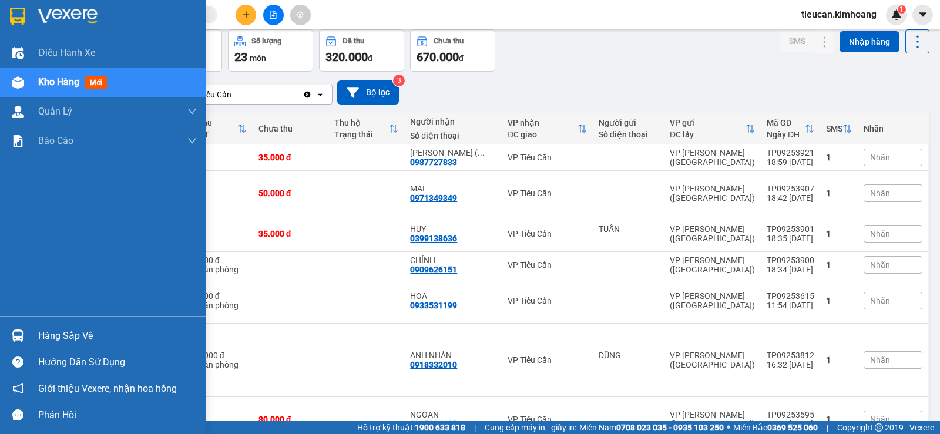
click at [46, 337] on div "Hàng sắp về" at bounding box center [117, 336] width 159 height 18
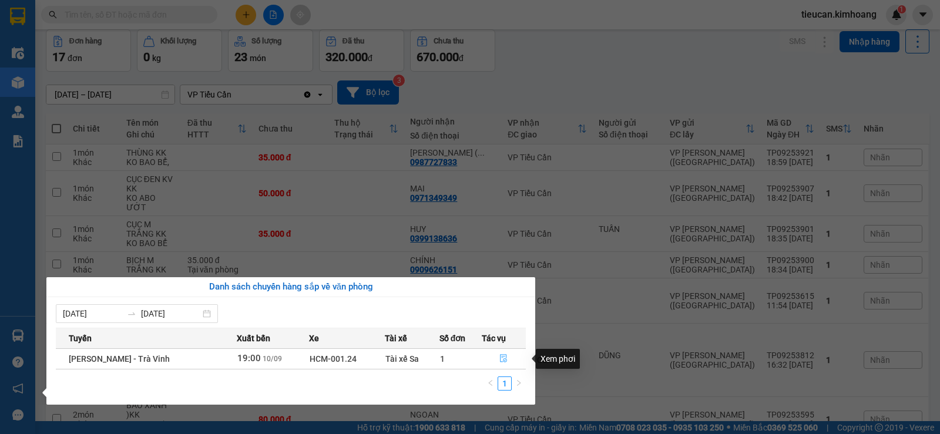
click at [499, 357] on icon "file-done" at bounding box center [503, 358] width 8 height 8
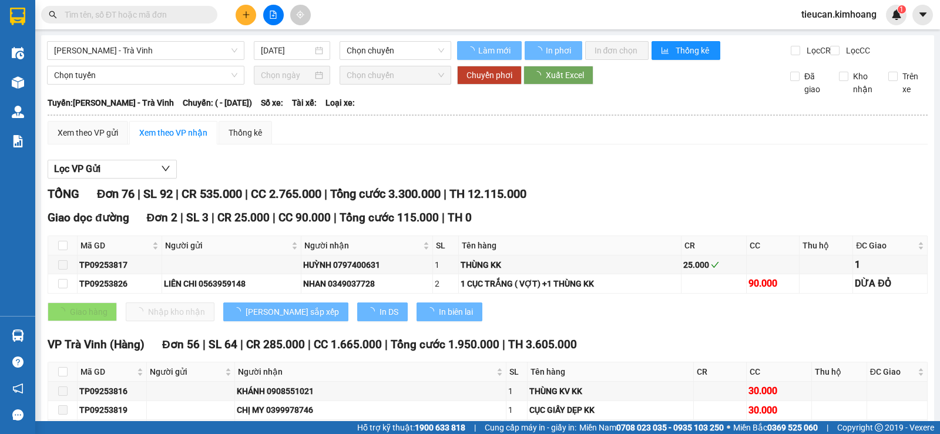
type input "10/09/2025"
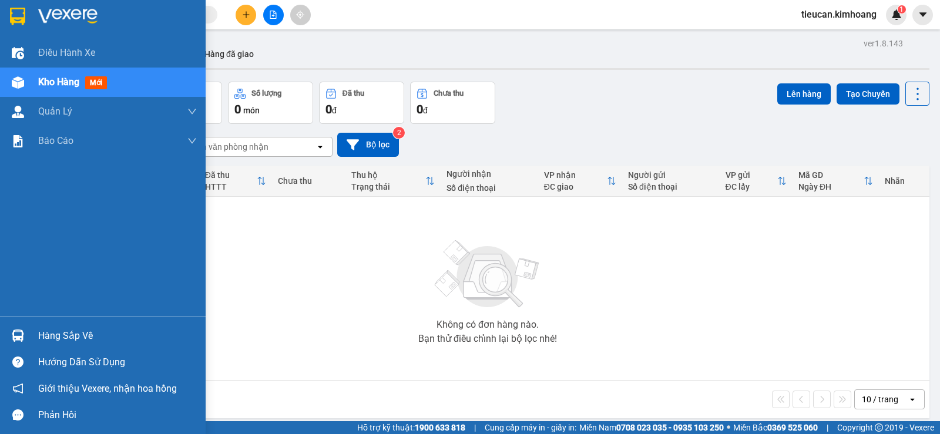
click at [64, 334] on div "Hàng sắp về" at bounding box center [117, 336] width 159 height 18
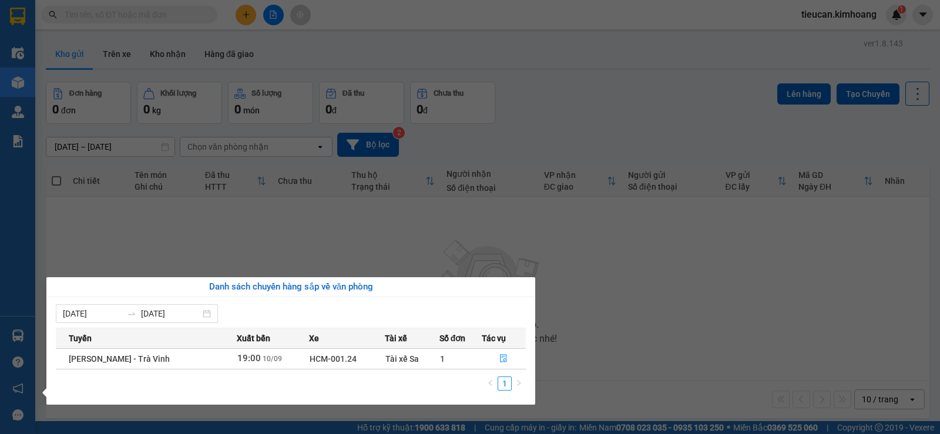
click at [603, 325] on section "Kết quả tìm kiếm ( 0 ) Bộ lọc No Data tieucan.kimhoang 1 Điều hành xe Kho hàng …" at bounding box center [470, 217] width 940 height 434
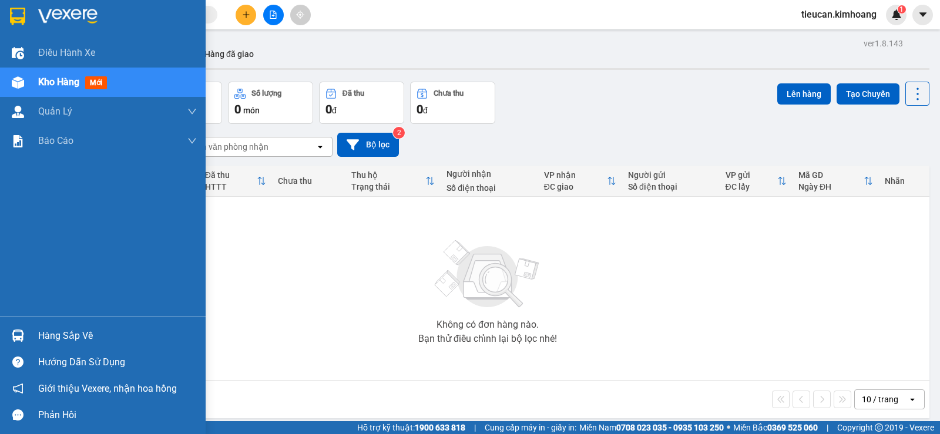
click at [77, 333] on div "Hàng sắp về" at bounding box center [117, 336] width 159 height 18
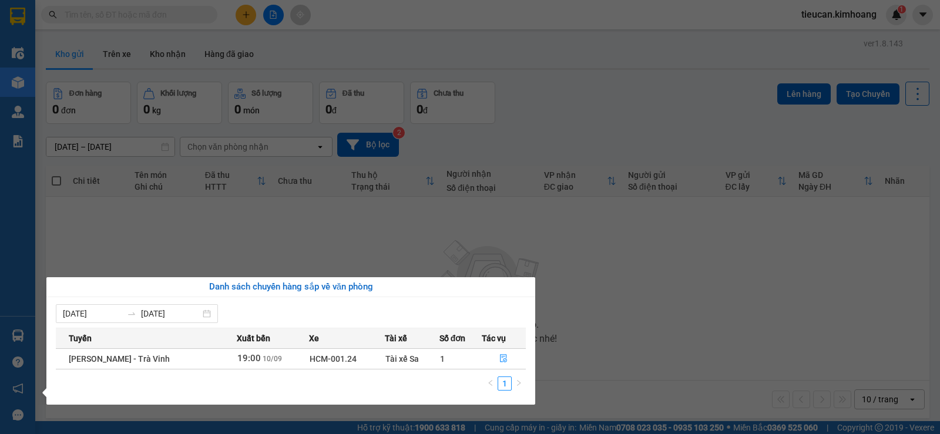
click at [607, 285] on section "Kết quả tìm kiếm ( 0 ) Bộ lọc No Data tieucan.kimhoang 1 Điều hành xe Kho hàng …" at bounding box center [470, 217] width 940 height 434
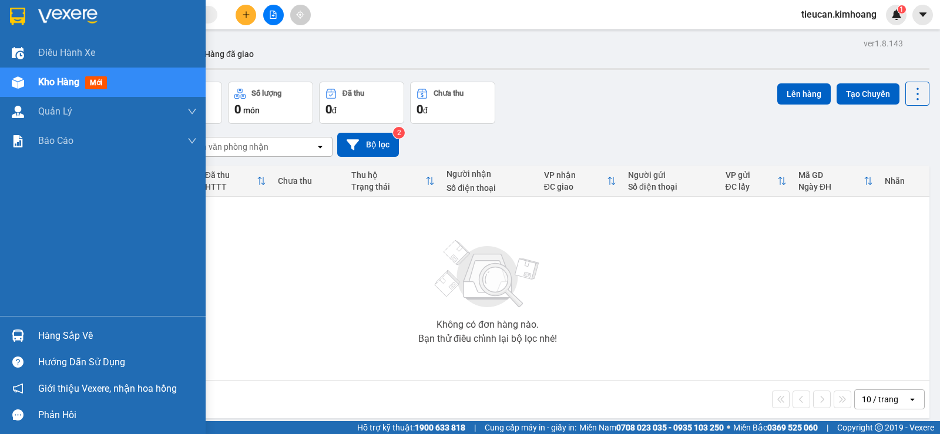
click at [70, 336] on div "Hàng sắp về" at bounding box center [117, 336] width 159 height 18
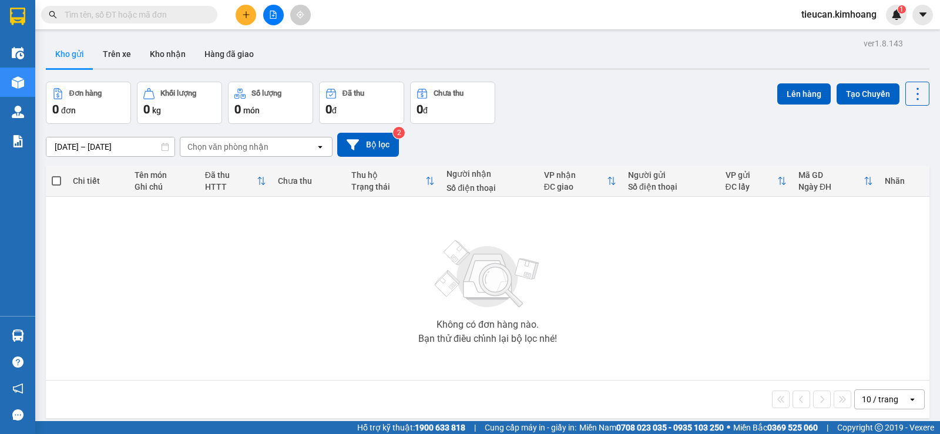
click at [601, 298] on section "Kết quả tìm kiếm ( 0 ) Bộ lọc No Data tieucan.kimhoang 1 Điều hành xe Kho hàng …" at bounding box center [470, 217] width 940 height 434
